Goal: Navigation & Orientation: Find specific page/section

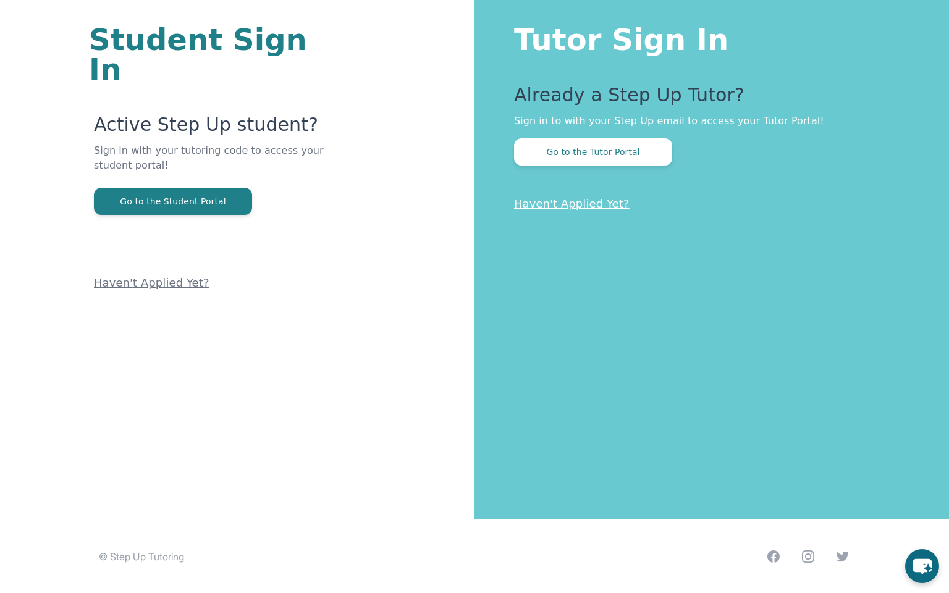
scroll to position [74, 0]
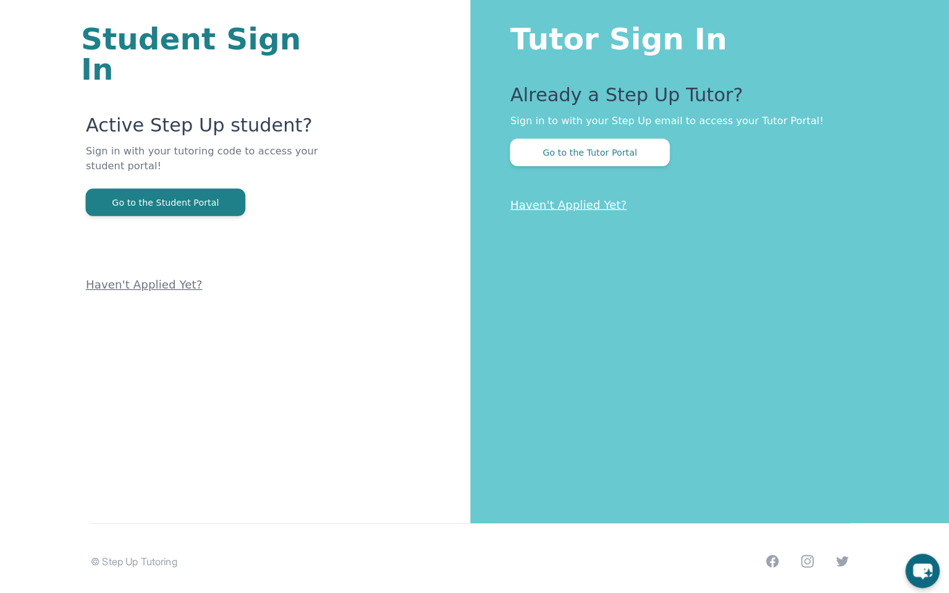
click at [815, 11] on div "Tutor Sign In Already a Step Up Tutor? Sign in to with your Step Up email to ac…" at bounding box center [712, 222] width 475 height 593
click at [709, 450] on div "Tutor Sign In Already a Step Up Tutor? Sign in to with your Step Up email to ac…" at bounding box center [712, 222] width 475 height 593
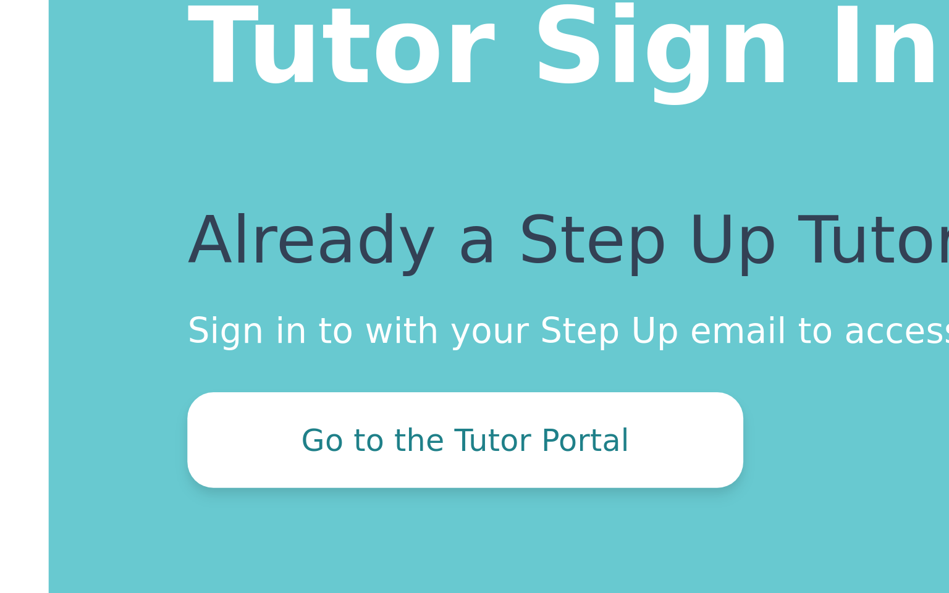
click at [648, 109] on p "Already a Step Up Tutor?" at bounding box center [707, 99] width 386 height 30
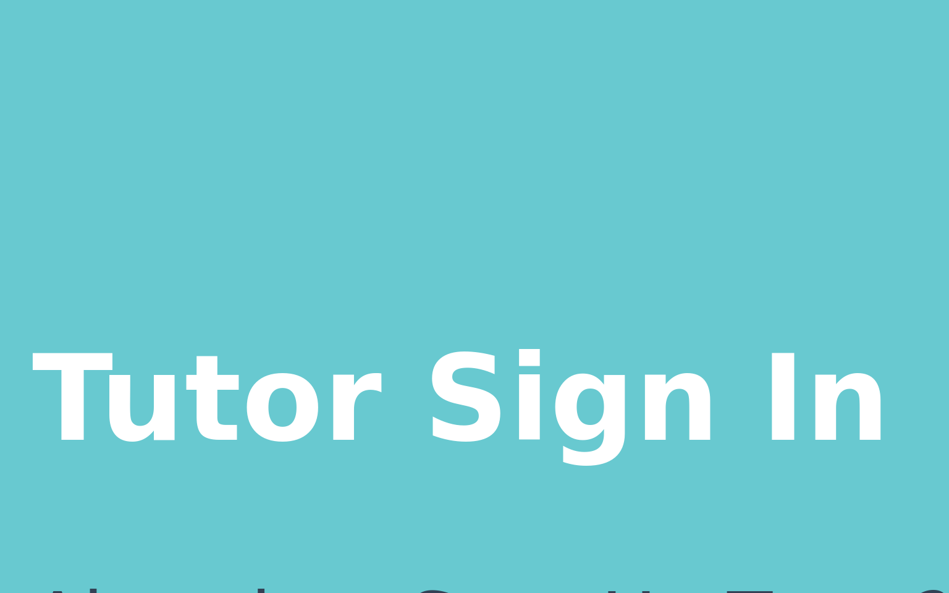
scroll to position [0, 0]
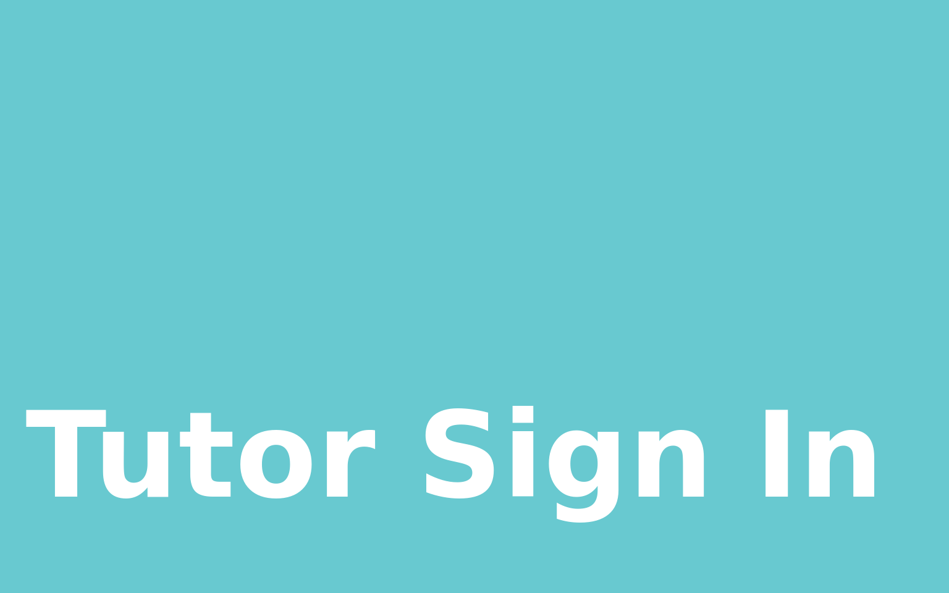
click at [724, 89] on div "Tutor Sign In Already a Step Up Tutor? Sign in to with your Step Up email to ac…" at bounding box center [712, 296] width 475 height 593
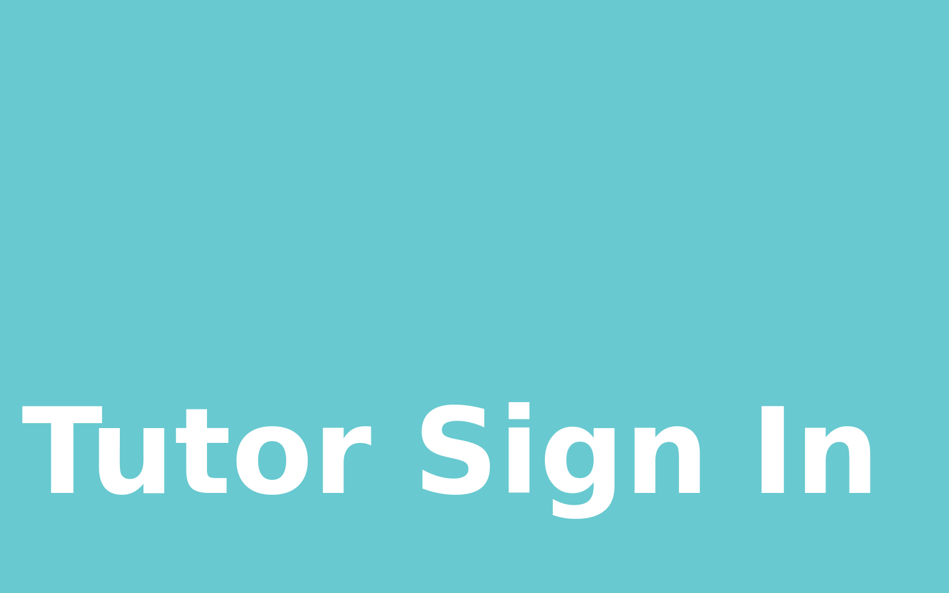
click at [698, 99] on h1 "Tutor Sign In" at bounding box center [707, 111] width 386 height 35
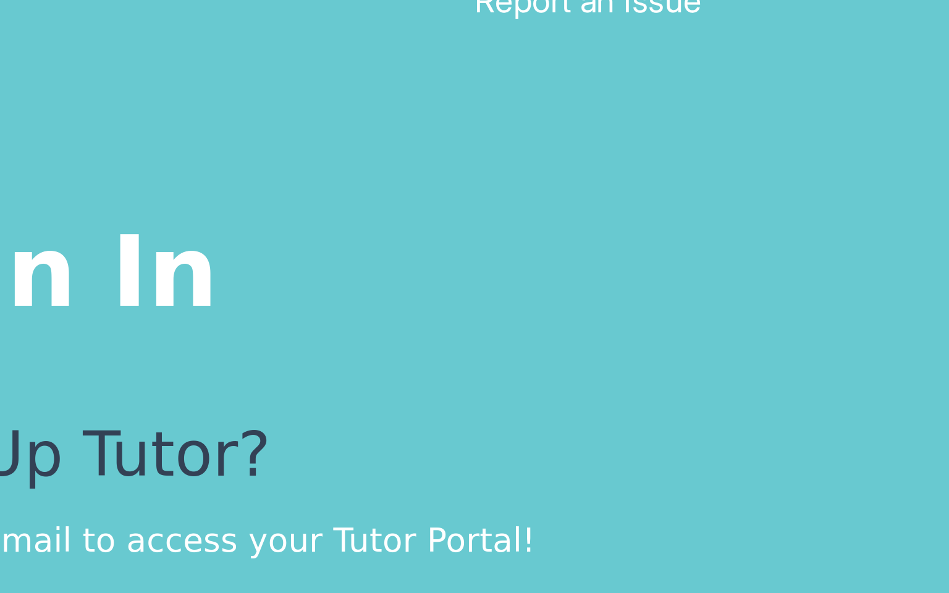
click at [851, 106] on h1 "Tutor Sign In" at bounding box center [707, 111] width 386 height 35
click at [821, 188] on p "Sign in to with your Step Up email to access your Tutor Portal!" at bounding box center [707, 195] width 386 height 15
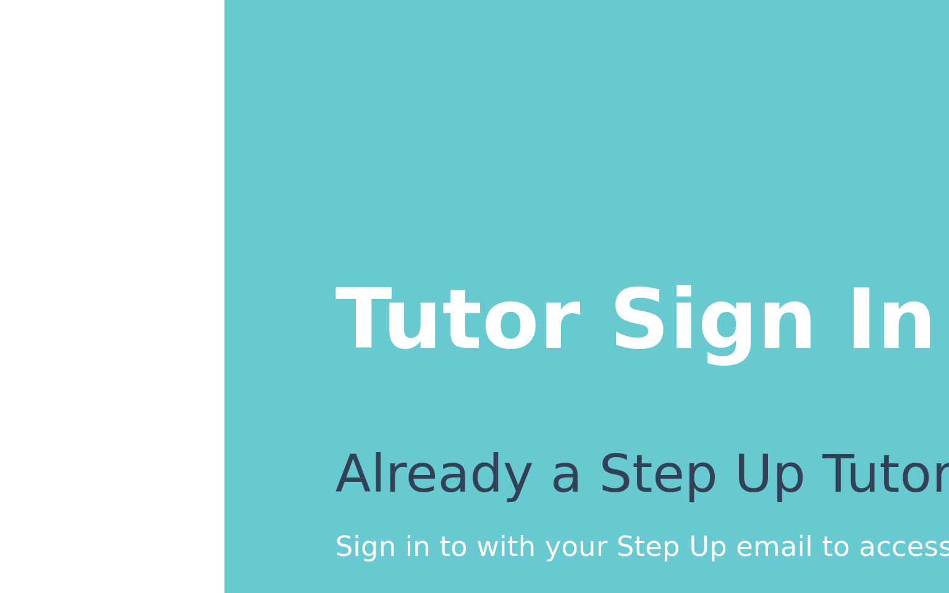
click at [531, 87] on div "Tutor Sign In Already a Step Up Tutor? Sign in to with your Step Up email to ac…" at bounding box center [712, 296] width 475 height 593
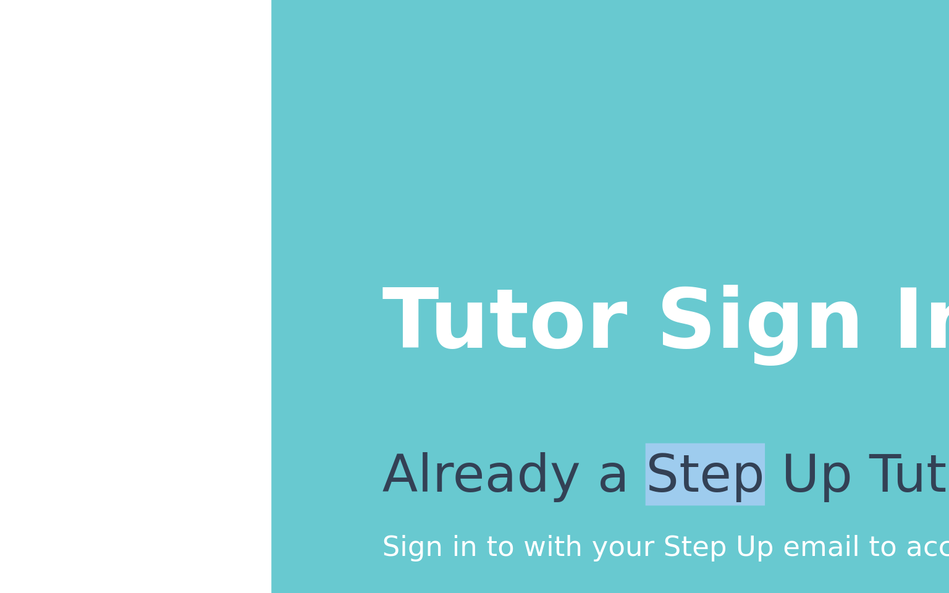
click at [596, 161] on p "Already a Step Up Tutor?" at bounding box center [707, 173] width 386 height 30
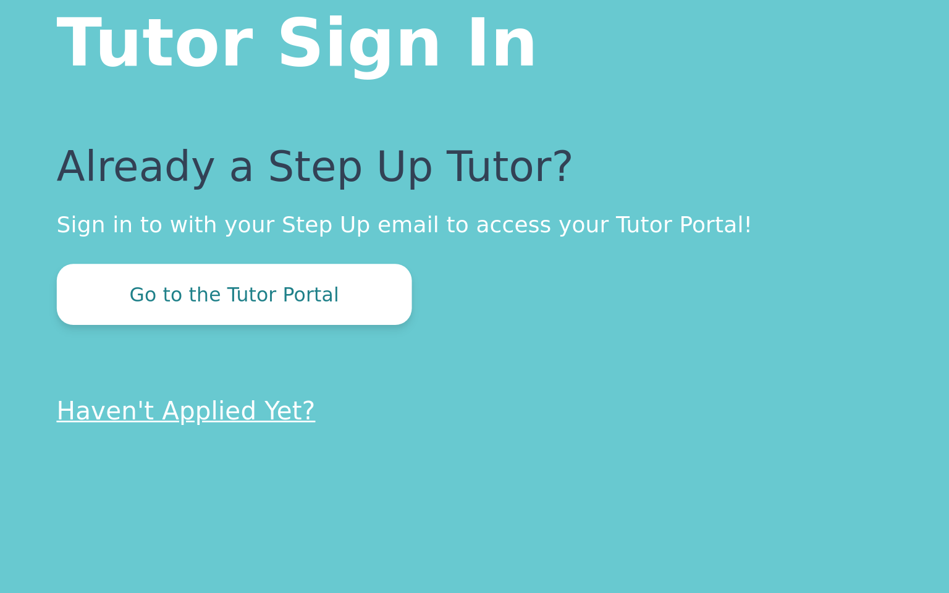
click at [857, 112] on h1 "Tutor Sign In" at bounding box center [707, 111] width 386 height 35
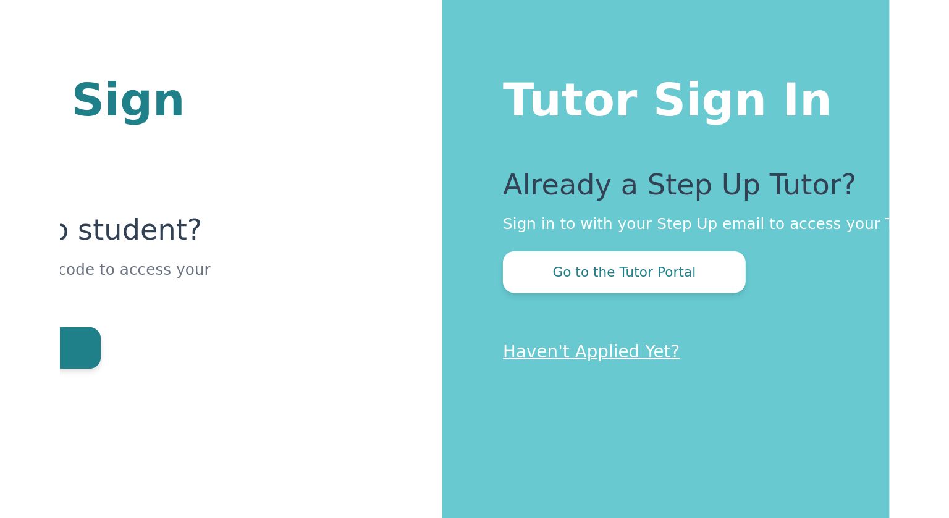
scroll to position [29, 0]
